Goal: Task Accomplishment & Management: Complete application form

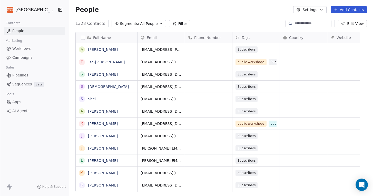
scroll to position [172, 297]
click at [351, 10] on button "Add Contacts" at bounding box center [349, 9] width 36 height 7
click at [345, 29] on span "Import from CSV" at bounding box center [348, 28] width 30 height 5
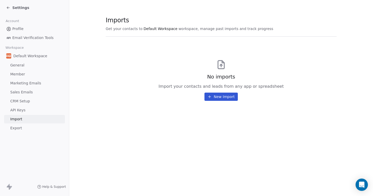
click at [223, 98] on button "New Import" at bounding box center [221, 97] width 33 height 8
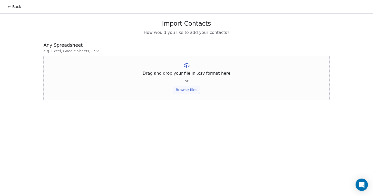
click at [193, 88] on button "Browse files" at bounding box center [187, 90] width 28 height 8
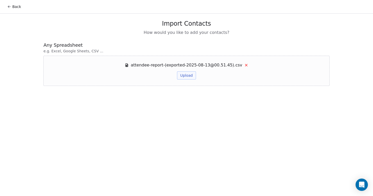
click at [192, 74] on button "Upload" at bounding box center [186, 75] width 19 height 8
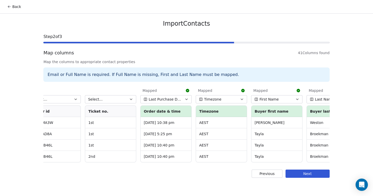
scroll to position [0, 406]
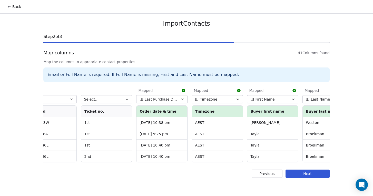
click at [184, 99] on icon "button" at bounding box center [182, 99] width 4 height 4
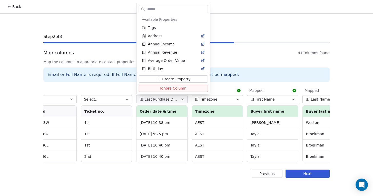
scroll to position [167, 0]
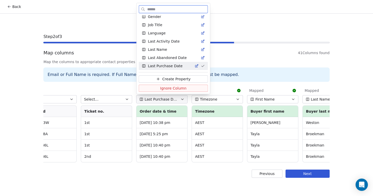
click at [182, 87] on span "Ignore Column" at bounding box center [173, 88] width 26 height 5
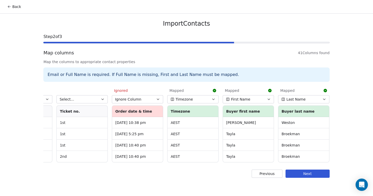
scroll to position [0, 442]
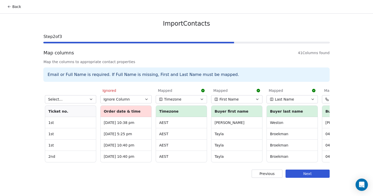
click at [203, 102] on button "Timezone" at bounding box center [181, 99] width 51 height 8
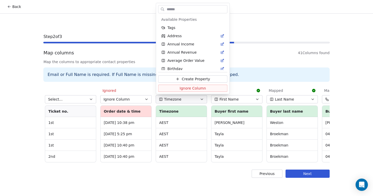
scroll to position [282, 0]
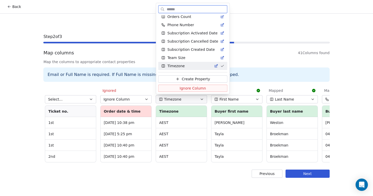
click at [202, 90] on span "Ignore Column" at bounding box center [193, 88] width 26 height 5
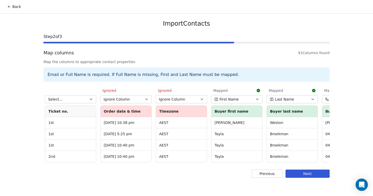
click at [230, 100] on span "First Name" at bounding box center [228, 99] width 19 height 5
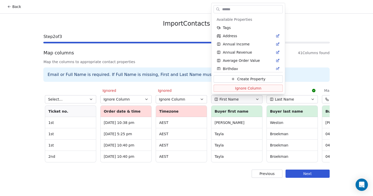
scroll to position [93, 0]
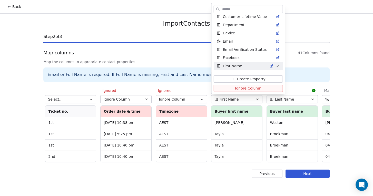
click at [230, 100] on html "Back Import Contacts Step 2 of 3 Map columns 41 Columns found Map the columns t…" at bounding box center [186, 98] width 373 height 196
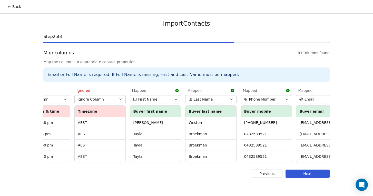
scroll to position [0, 530]
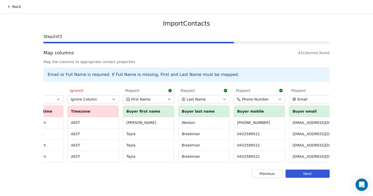
click at [214, 100] on button "Last Name" at bounding box center [203, 99] width 51 height 8
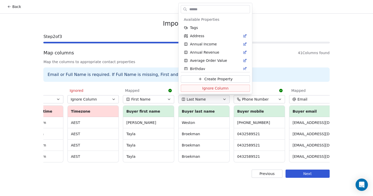
scroll to position [151, 0]
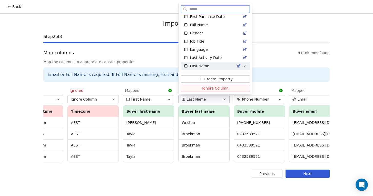
click at [219, 89] on span "Ignore Column" at bounding box center [215, 88] width 26 height 5
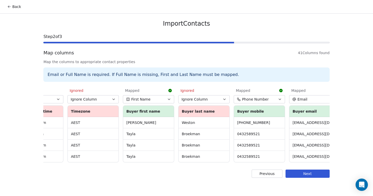
click at [169, 103] on button "First Name" at bounding box center [148, 99] width 51 height 8
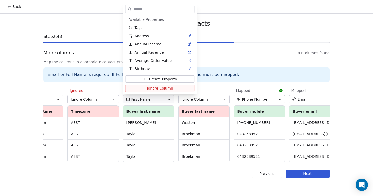
scroll to position [93, 0]
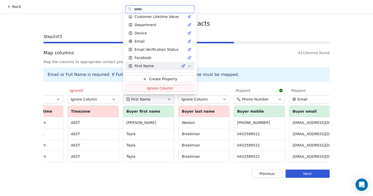
click at [168, 88] on span "Ignore Column" at bounding box center [160, 88] width 26 height 5
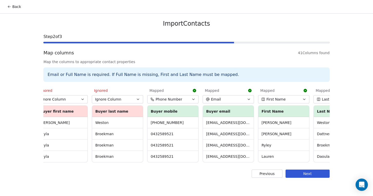
scroll to position [0, 618]
click at [271, 99] on span "First Name" at bounding box center [275, 99] width 19 height 5
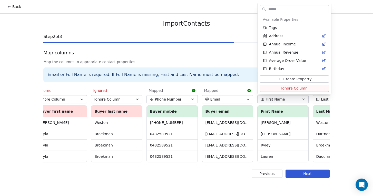
scroll to position [93, 0]
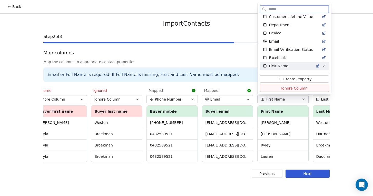
click at [281, 87] on span "Ignore Column" at bounding box center [294, 88] width 26 height 5
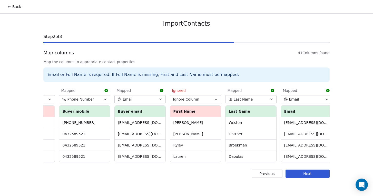
scroll to position [0, 720]
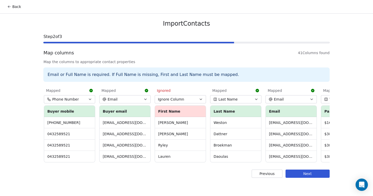
click at [246, 99] on button "Last Name" at bounding box center [235, 99] width 51 height 8
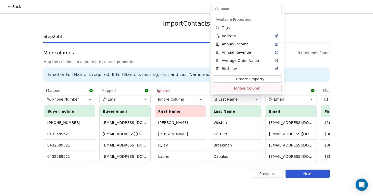
scroll to position [151, 0]
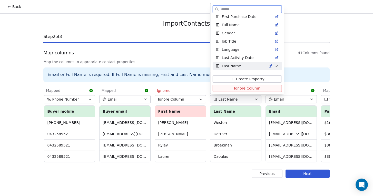
click at [251, 89] on span "Ignore Column" at bounding box center [247, 88] width 26 height 5
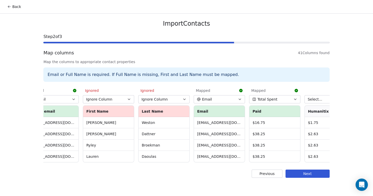
scroll to position [0, 817]
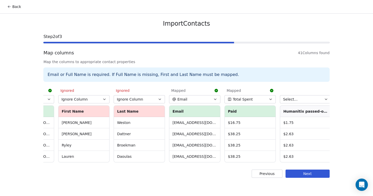
click at [242, 99] on span "Total Spent" at bounding box center [243, 99] width 20 height 5
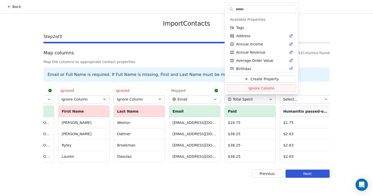
scroll to position [290, 0]
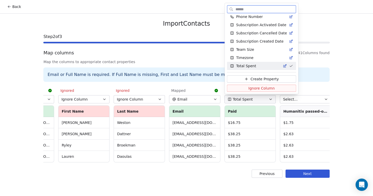
click at [253, 88] on span "Ignore Column" at bounding box center [261, 88] width 26 height 5
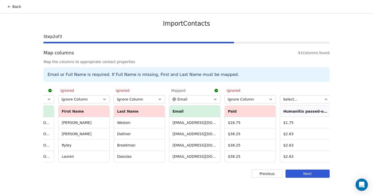
click at [205, 100] on button "Email" at bounding box center [194, 99] width 51 height 8
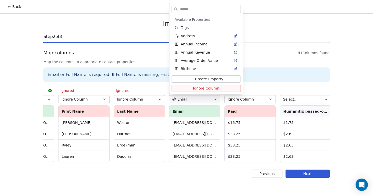
scroll to position [69, 0]
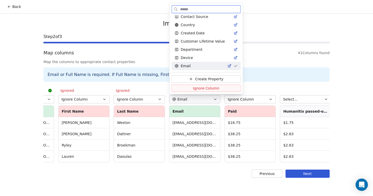
click at [205, 90] on span "Ignore Column" at bounding box center [206, 88] width 26 height 5
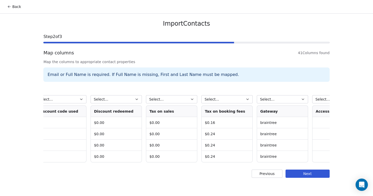
scroll to position [0, 1620]
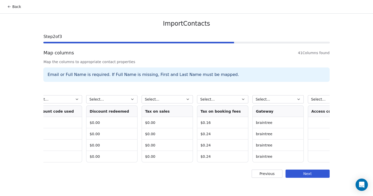
click at [311, 174] on button "Next" at bounding box center [308, 174] width 44 height 8
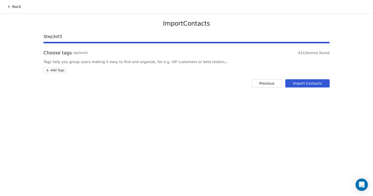
click at [61, 69] on html "Back Import Contacts Step 3 of 3 Choose tags (optional) 41 Columns found Tags h…" at bounding box center [186, 98] width 373 height 196
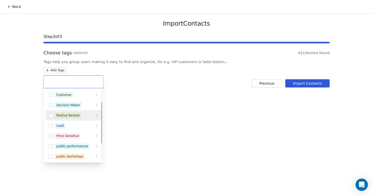
scroll to position [23, 0]
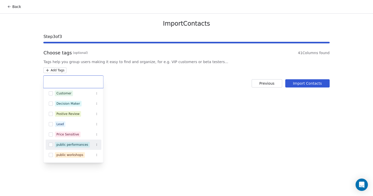
click at [52, 144] on button "Suggestions" at bounding box center [51, 145] width 4 height 4
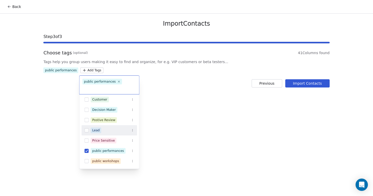
click at [172, 111] on html "Back Import Contacts Step 3 of 3 Choose tags (optional) 41 Columns found Tags h…" at bounding box center [186, 98] width 373 height 196
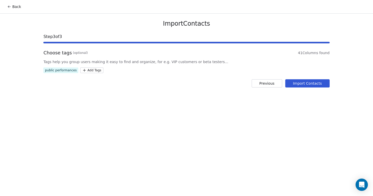
click at [308, 83] on button "Import Contacts" at bounding box center [307, 83] width 44 height 8
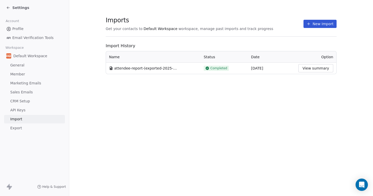
click at [322, 24] on button "New Import" at bounding box center [320, 24] width 33 height 8
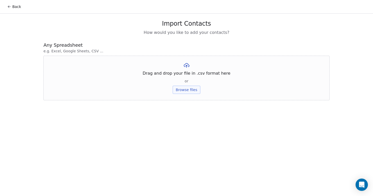
click at [191, 88] on button "Browse files" at bounding box center [187, 90] width 28 height 8
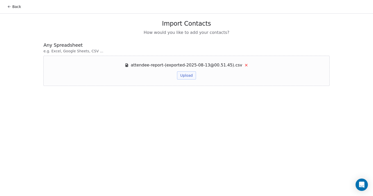
click at [187, 76] on button "Upload" at bounding box center [186, 75] width 19 height 8
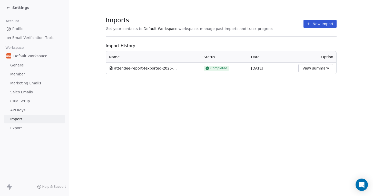
click at [329, 27] on button "New Import" at bounding box center [320, 24] width 33 height 8
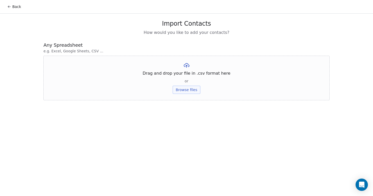
click at [192, 86] on button "Browse files" at bounding box center [187, 90] width 28 height 8
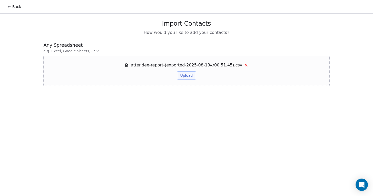
click at [190, 74] on button "Upload" at bounding box center [186, 75] width 19 height 8
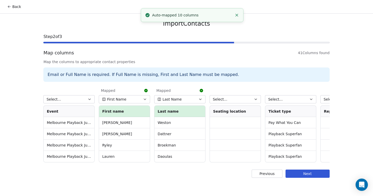
click at [306, 175] on button "Next" at bounding box center [308, 174] width 44 height 8
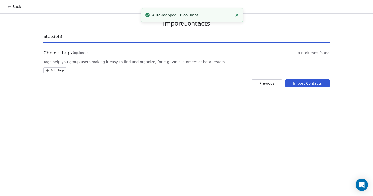
click at [311, 83] on button "Import Contacts" at bounding box center [307, 83] width 44 height 8
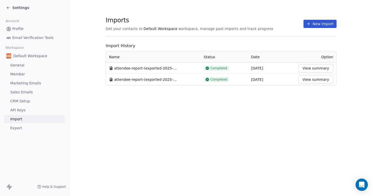
click at [18, 73] on span "Member" at bounding box center [17, 74] width 15 height 5
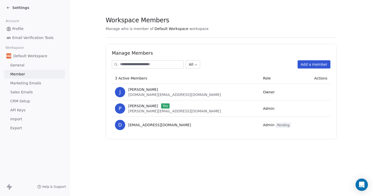
click at [8, 6] on icon at bounding box center [8, 8] width 4 height 4
